Goal: Information Seeking & Learning: Learn about a topic

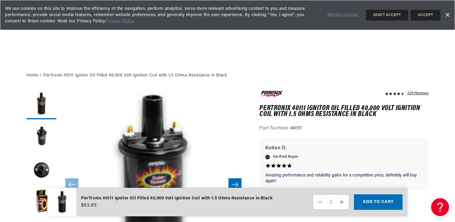
scroll to position [1290, 0]
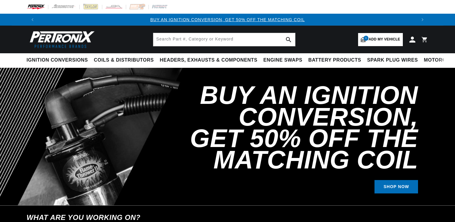
select select "Marine"
select select "350"
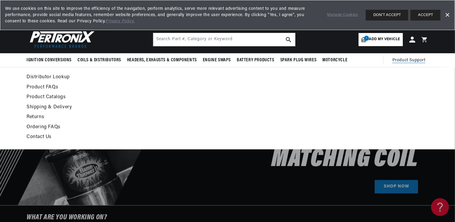
scroll to position [0, 372]
click at [36, 138] on link "Contact Us" at bounding box center [173, 137] width 293 height 8
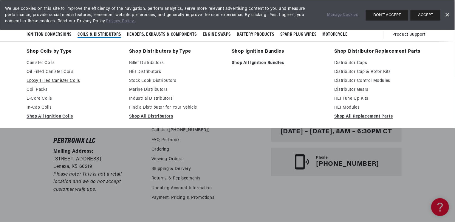
click at [54, 81] on link "Epoxy Filled Canister Coils" at bounding box center [74, 81] width 94 height 7
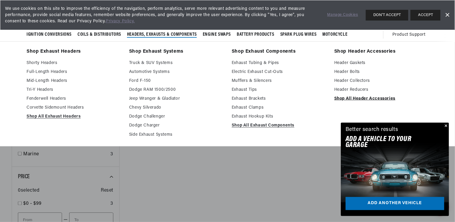
scroll to position [363, 0]
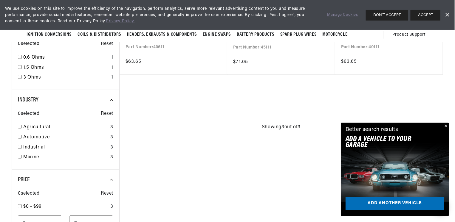
click at [446, 126] on button "Close" at bounding box center [445, 126] width 7 height 7
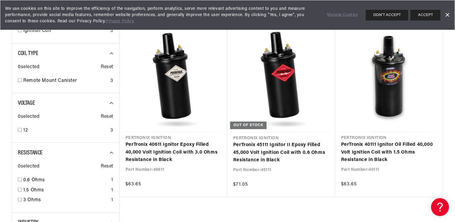
scroll to position [241, 0]
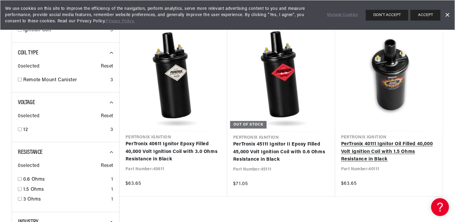
click at [369, 155] on link "PerTronix 40111 Ignitor Oil Filled 40,000 Volt Ignition Coil with 1.5 Ohms Resi…" at bounding box center [389, 152] width 96 height 23
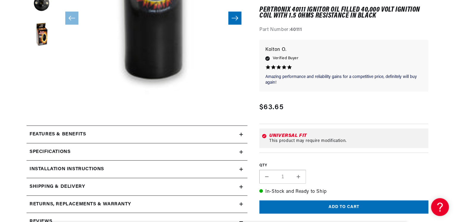
scroll to position [238, 0]
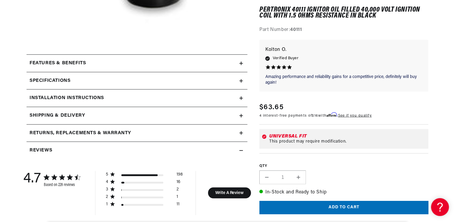
click at [178, 84] on summary "Specifications" at bounding box center [137, 80] width 221 height 17
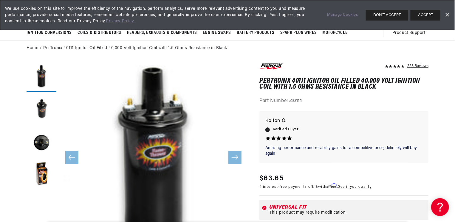
scroll to position [0, 0]
